Goal: Understand process/instructions: Learn how to perform a task or action

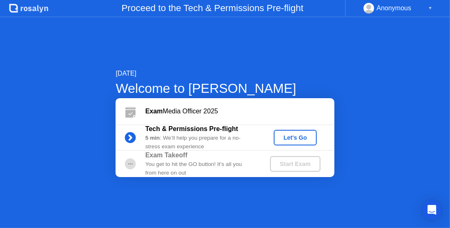
click at [304, 135] on div "Let's Go" at bounding box center [295, 137] width 37 height 7
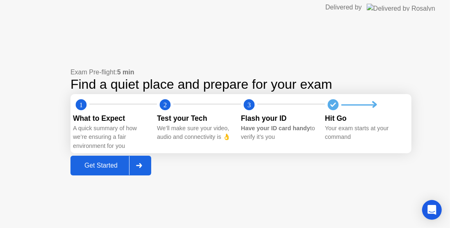
drag, startPoint x: 76, startPoint y: 116, endPoint x: 255, endPoint y: 129, distance: 179.7
click at [255, 129] on div "What to Expect A quick summary of how we’re ensuring a fair environment for you…" at bounding box center [241, 131] width 336 height 37
click at [99, 172] on button "Get Started" at bounding box center [111, 165] width 81 height 20
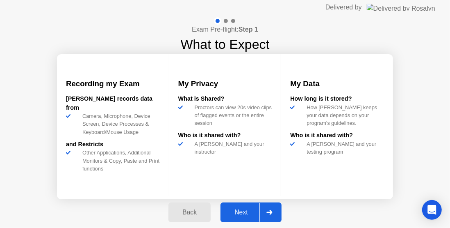
click at [250, 211] on div "Next" at bounding box center [241, 211] width 37 height 7
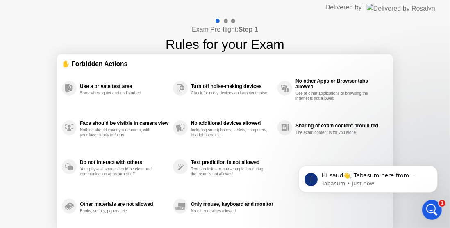
click at [417, 91] on div "Exam Pre-flight: Step 1 Rules for your Exam ✋ Forbidden Actions Use a private t…" at bounding box center [225, 137] width 450 height 244
click at [167, 135] on div "Face should be visible in camera view Nothing should cover your camera, with yo…" at bounding box center [117, 127] width 111 height 39
click at [381, 176] on p "Hi saud👋, Tabasum here from [PERSON_NAME] Support Team. ﻿How can I help you [DA…" at bounding box center [375, 175] width 106 height 8
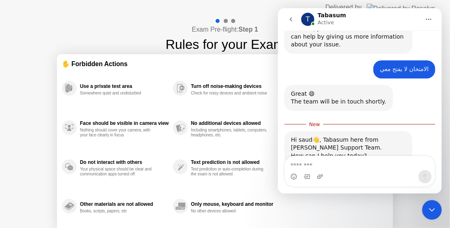
scroll to position [293, 0]
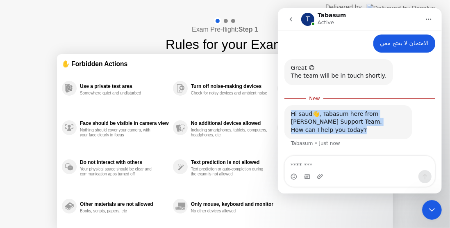
drag, startPoint x: 291, startPoint y: 112, endPoint x: 357, endPoint y: 142, distance: 72.5
click at [357, 142] on div "Hi saud👋, Tabasum here from [PERSON_NAME] Support Team. ﻿How can I help you [DA…" at bounding box center [359, 131] width 151 height 52
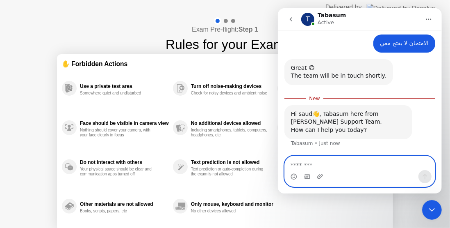
click at [340, 168] on textarea "Message…" at bounding box center [360, 163] width 150 height 14
type textarea "**********"
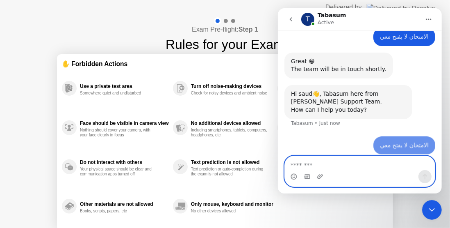
scroll to position [304, 0]
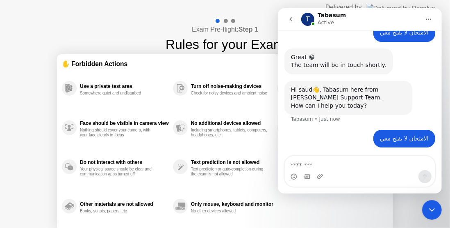
click at [224, 142] on div "No additional devices allowed Including smartphones, tablets, computers, headph…" at bounding box center [225, 127] width 105 height 39
click at [434, 209] on icon "Close Intercom Messenger" at bounding box center [432, 209] width 6 height 3
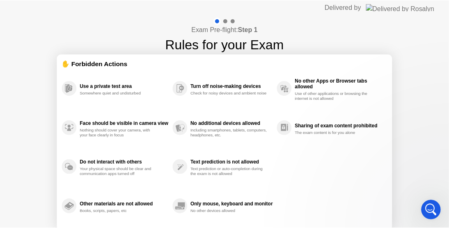
scroll to position [252, 0]
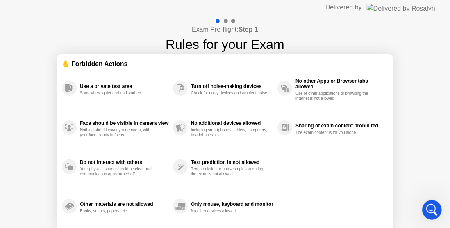
click at [191, 107] on div "Turn off noise-making devices Check for noisy devices and ambient noise" at bounding box center [225, 88] width 105 height 39
click at [188, 87] on div "Turn off noise-making devices Check for noisy devices and ambient noise" at bounding box center [225, 88] width 105 height 39
drag, startPoint x: 188, startPoint y: 87, endPoint x: 232, endPoint y: 143, distance: 71.6
click at [188, 89] on div "Turn off noise-making devices Check for noisy devices and ambient noise" at bounding box center [225, 88] width 105 height 39
drag, startPoint x: 232, startPoint y: 143, endPoint x: 234, endPoint y: 139, distance: 4.2
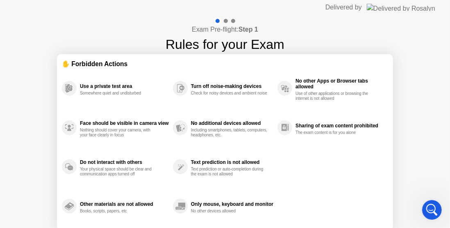
click at [233, 140] on div "No additional devices allowed Including smartphones, tablets, computers, headph…" at bounding box center [225, 127] width 105 height 39
